Goal: Task Accomplishment & Management: Use online tool/utility

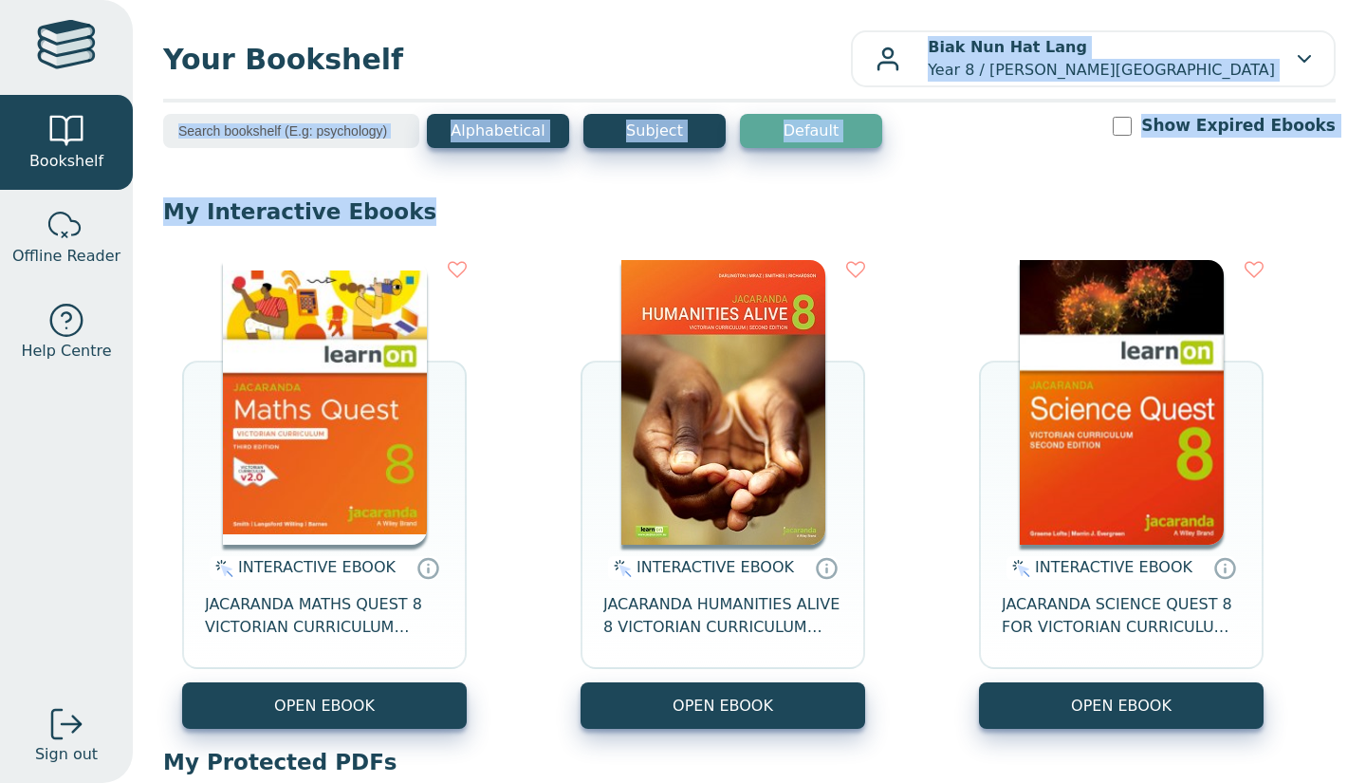
click at [676, 57] on div "Your Bookshelf Biak Nun Hat Lang Year 8 / Oxley Christian College My Support Ti…" at bounding box center [749, 391] width 1233 height 783
click at [471, 37] on header "Your Bookshelf Biak Nun Hat Lang Year 8 / Oxley Christian College My Support Ti…" at bounding box center [749, 58] width 1173 height 57
click at [546, 40] on span "Your Bookshelf" at bounding box center [507, 59] width 688 height 43
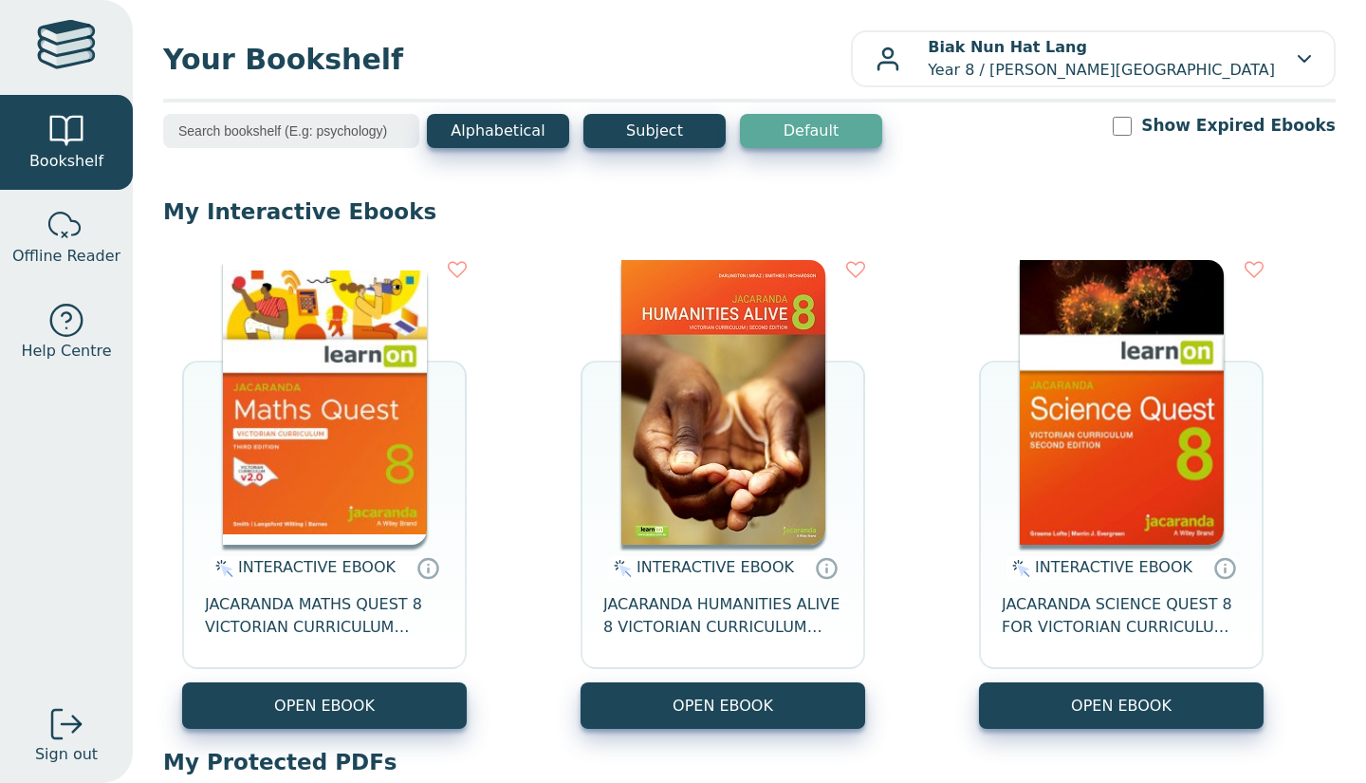
click at [546, 51] on span "Your Bookshelf" at bounding box center [507, 59] width 688 height 43
click at [685, 25] on div "Your Bookshelf Biak Nun Hat Lang Year 8 / Oxley Christian College My Support Ti…" at bounding box center [749, 391] width 1233 height 783
click at [496, 191] on main1 "Alphabetical Subject Default Show Expired Ebooks My Interactive Ebooks INTERACT…" at bounding box center [749, 728] width 1173 height 1228
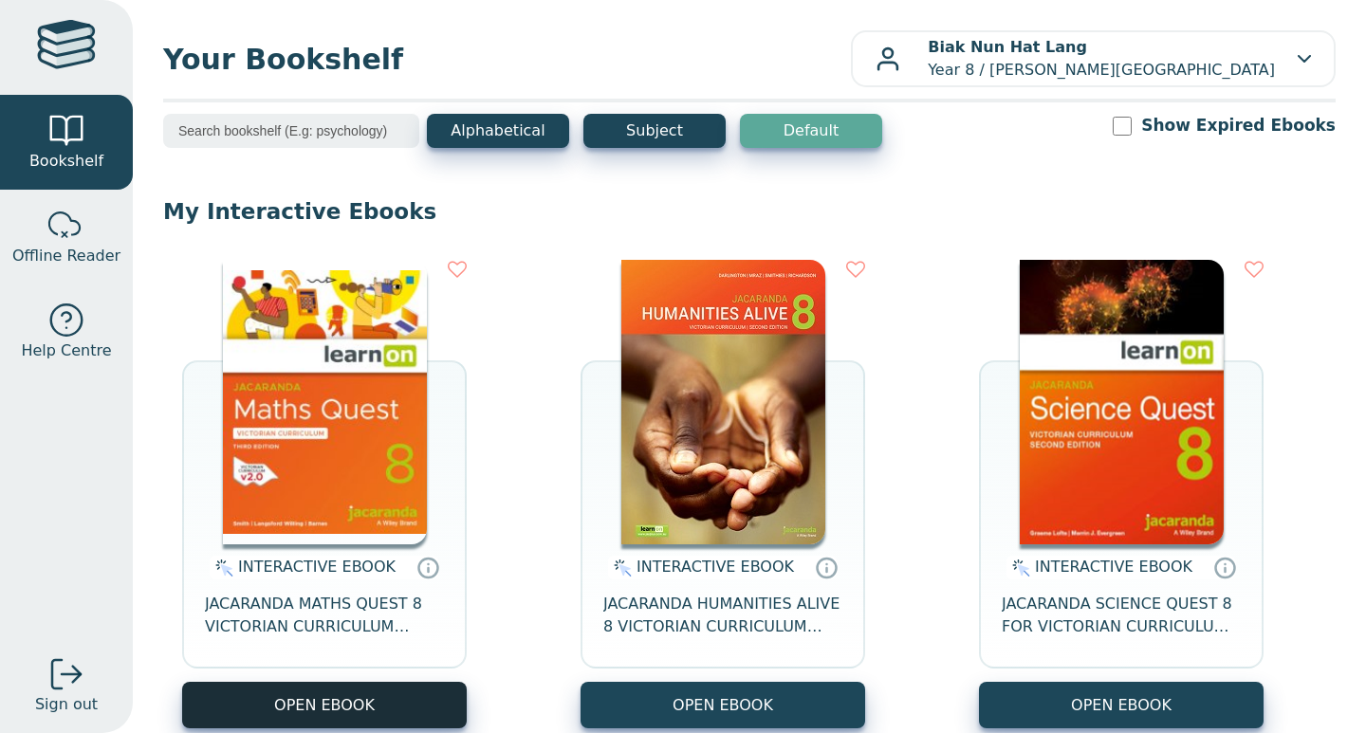
click at [408, 698] on button "OPEN EBOOK" at bounding box center [324, 705] width 285 height 46
